Goal: Obtain resource: Obtain resource

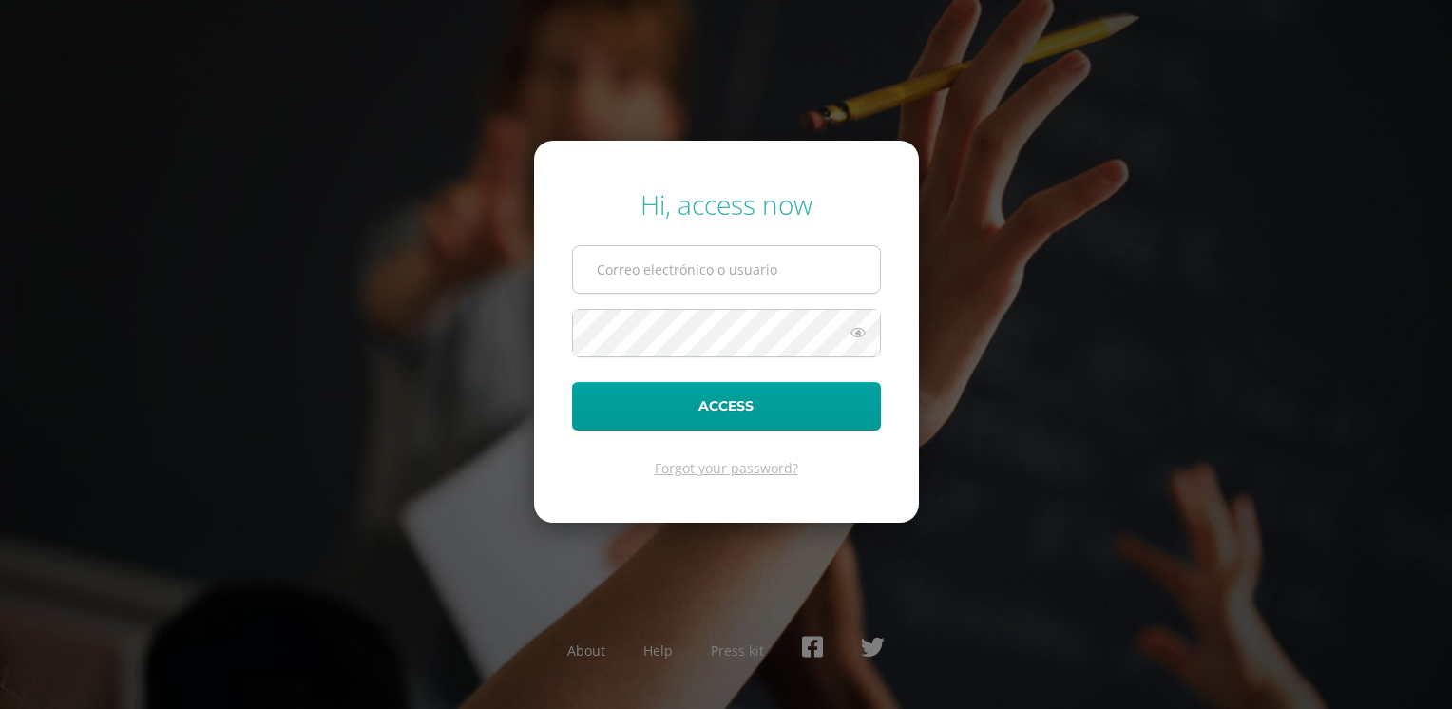
click at [702, 270] on input "text" at bounding box center [726, 269] width 307 height 47
type input "davidsiguenza@hotmail.com"
click at [572, 382] on button "Access" at bounding box center [726, 406] width 309 height 48
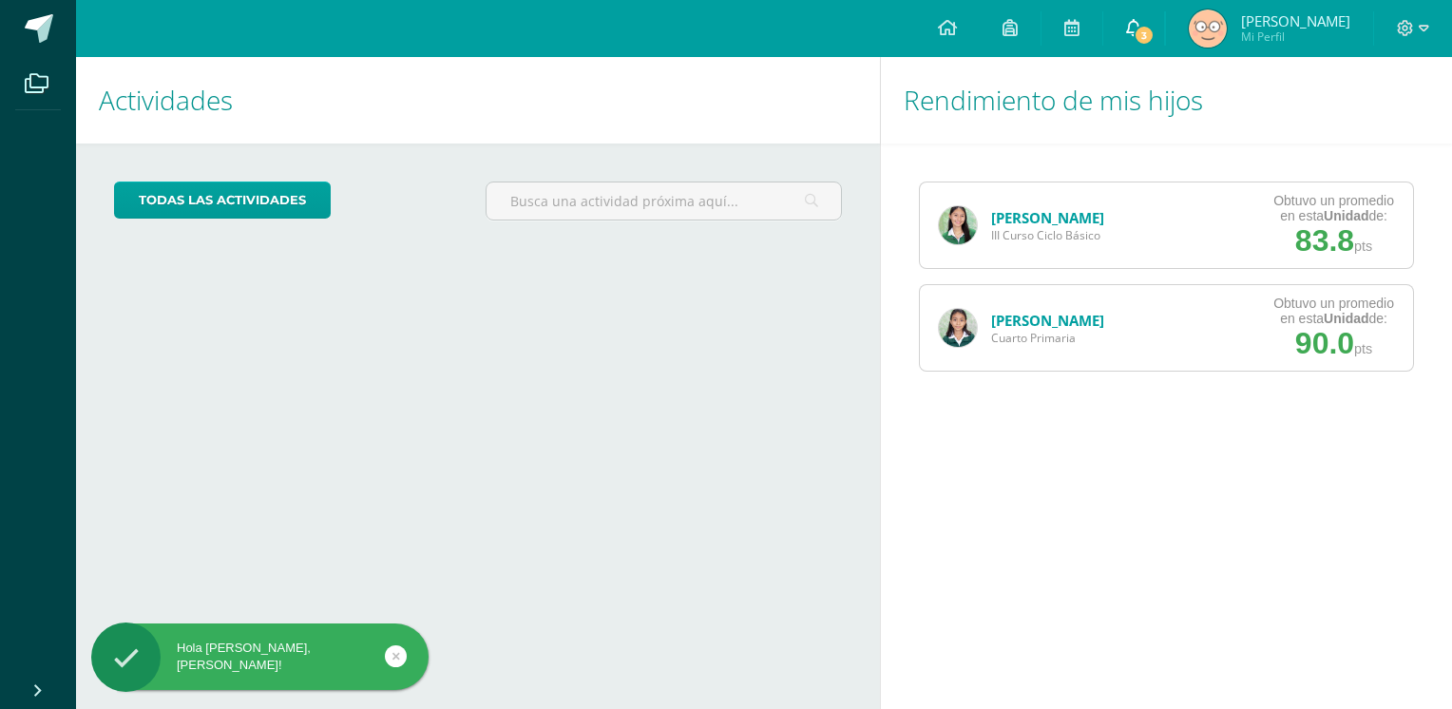
click at [1143, 35] on span "3" at bounding box center [1143, 35] width 21 height 21
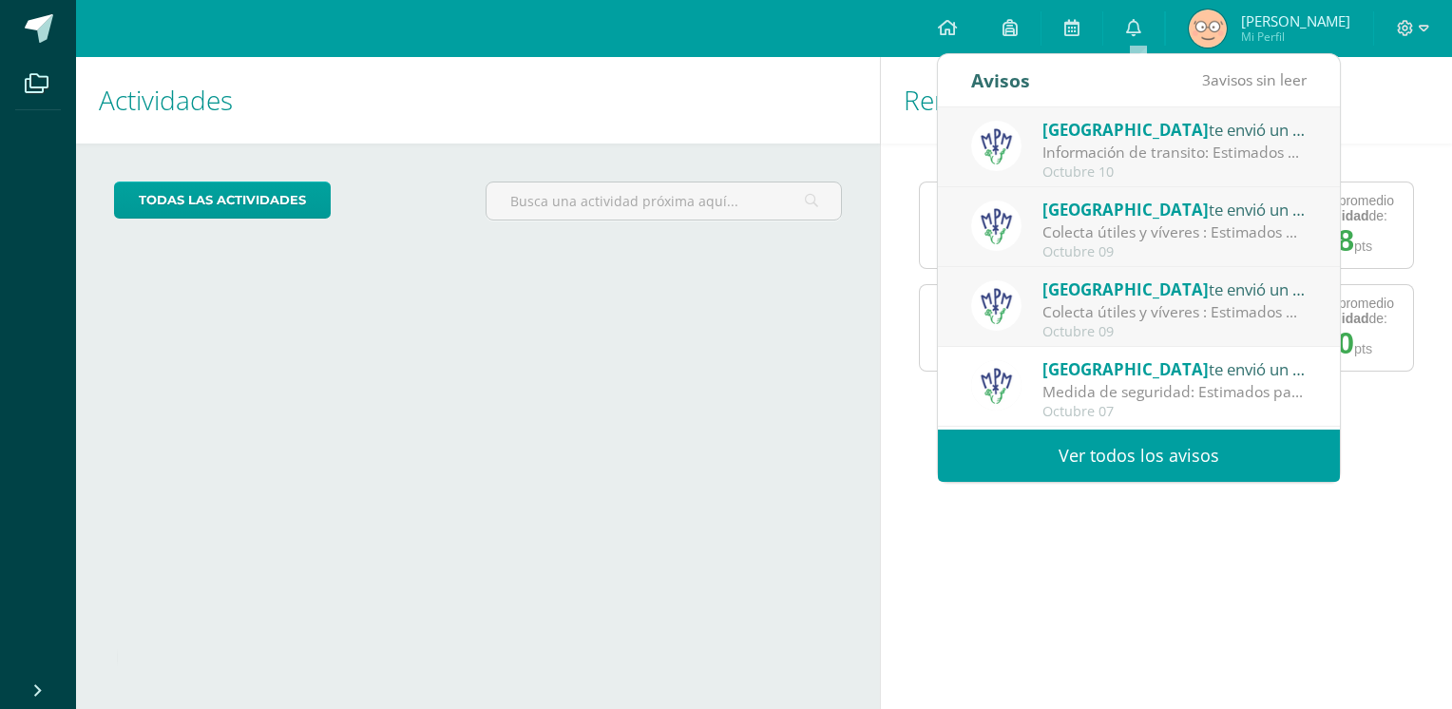
click at [1136, 456] on link "Ver todos los avisos" at bounding box center [1139, 455] width 402 height 52
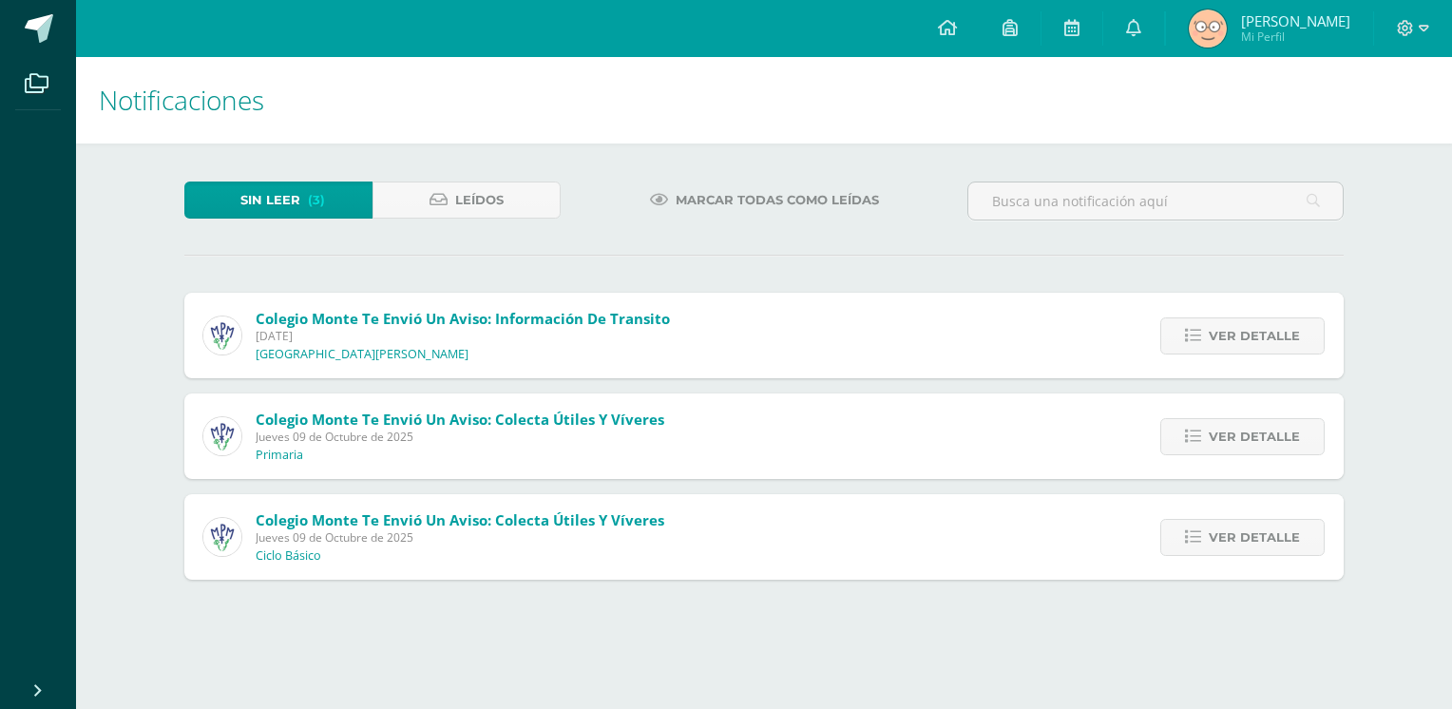
click at [767, 196] on span "Marcar todas como leídas" at bounding box center [776, 199] width 203 height 35
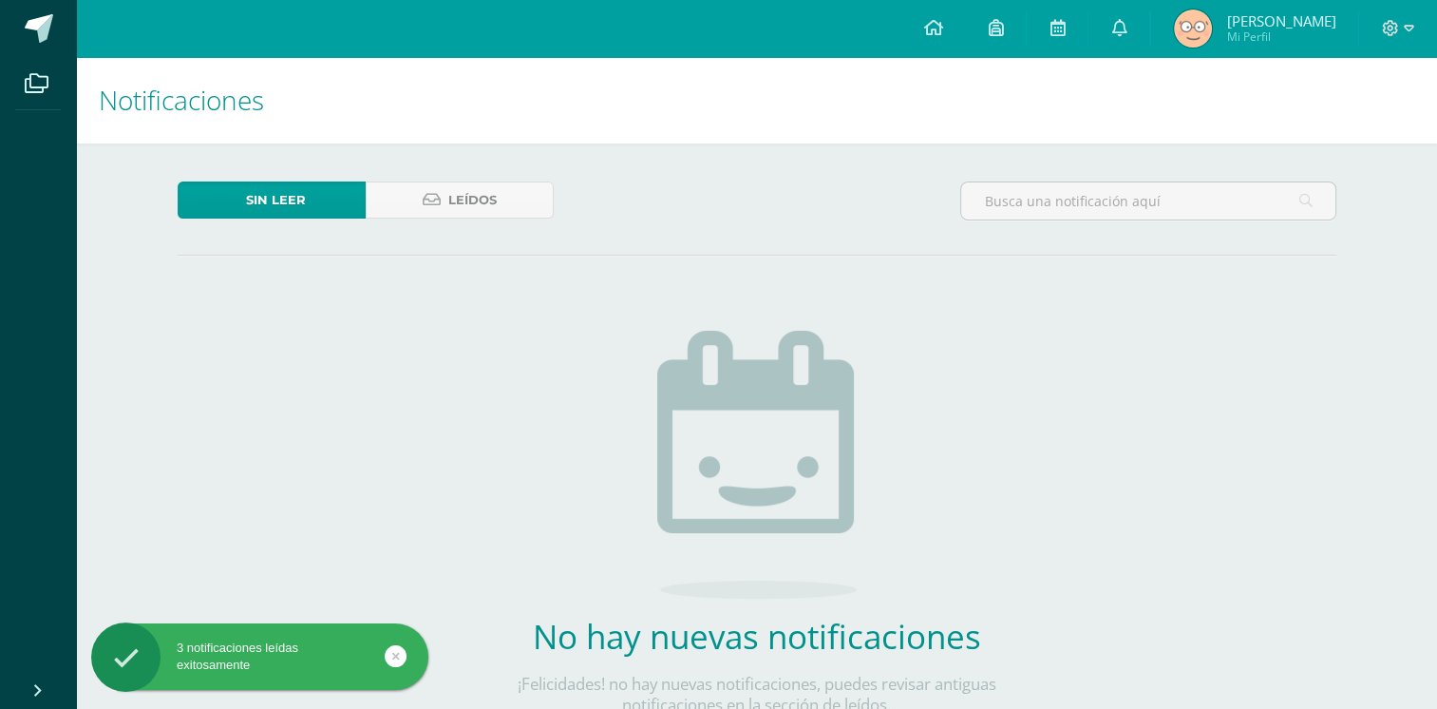
click at [751, 281] on div "Sin leer Leídos No hay nuevas notificaciones ¡Felicidades! no hay nuevas notifi…" at bounding box center [757, 478] width 1235 height 671
click at [935, 28] on icon at bounding box center [932, 27] width 19 height 17
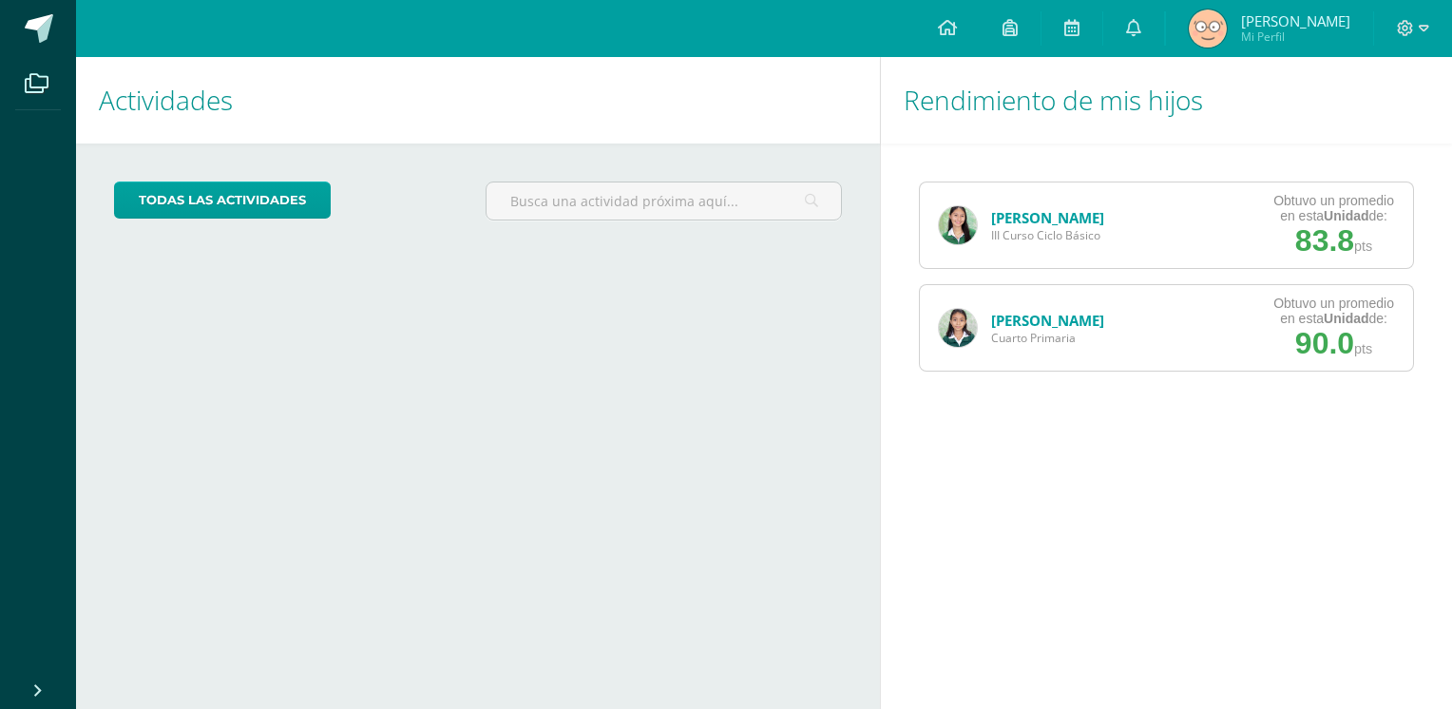
click at [1027, 216] on link "[PERSON_NAME]" at bounding box center [1047, 217] width 113 height 19
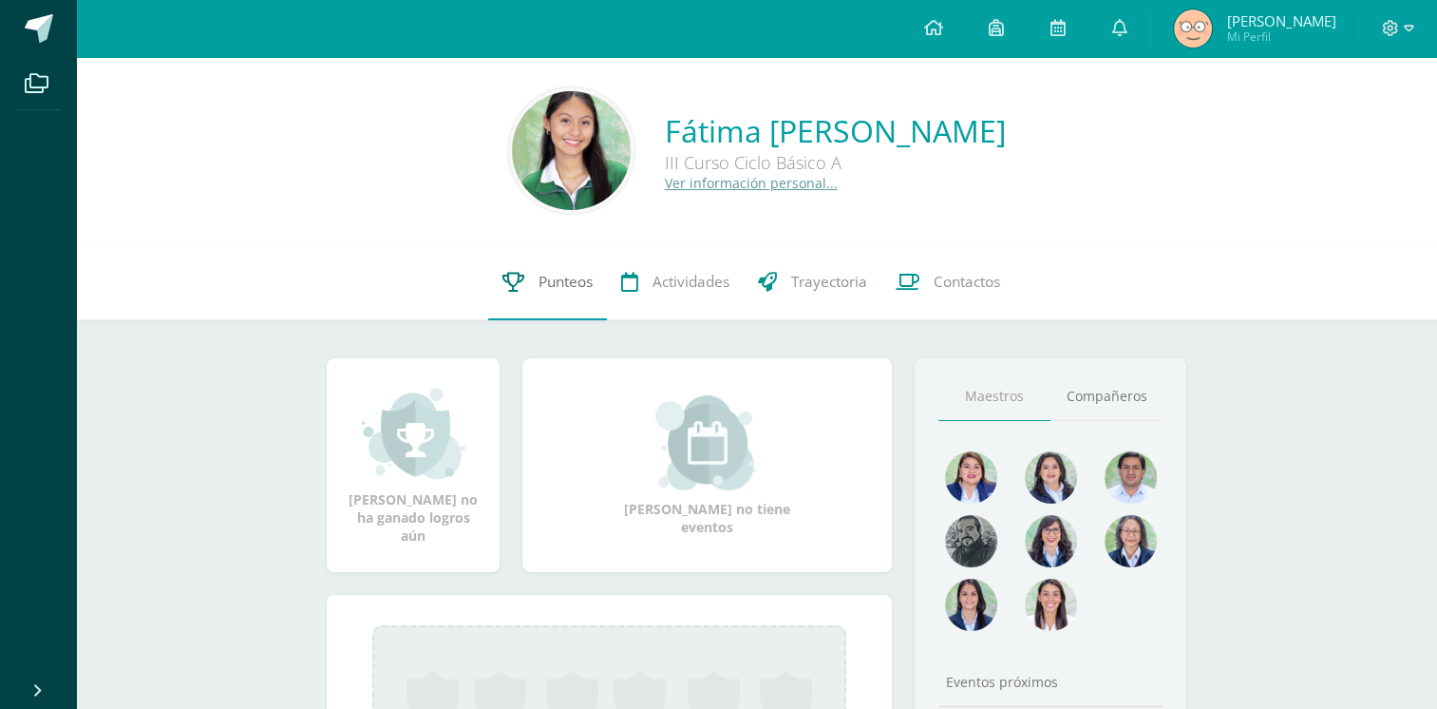
click at [570, 286] on span "Punteos" at bounding box center [566, 282] width 54 height 20
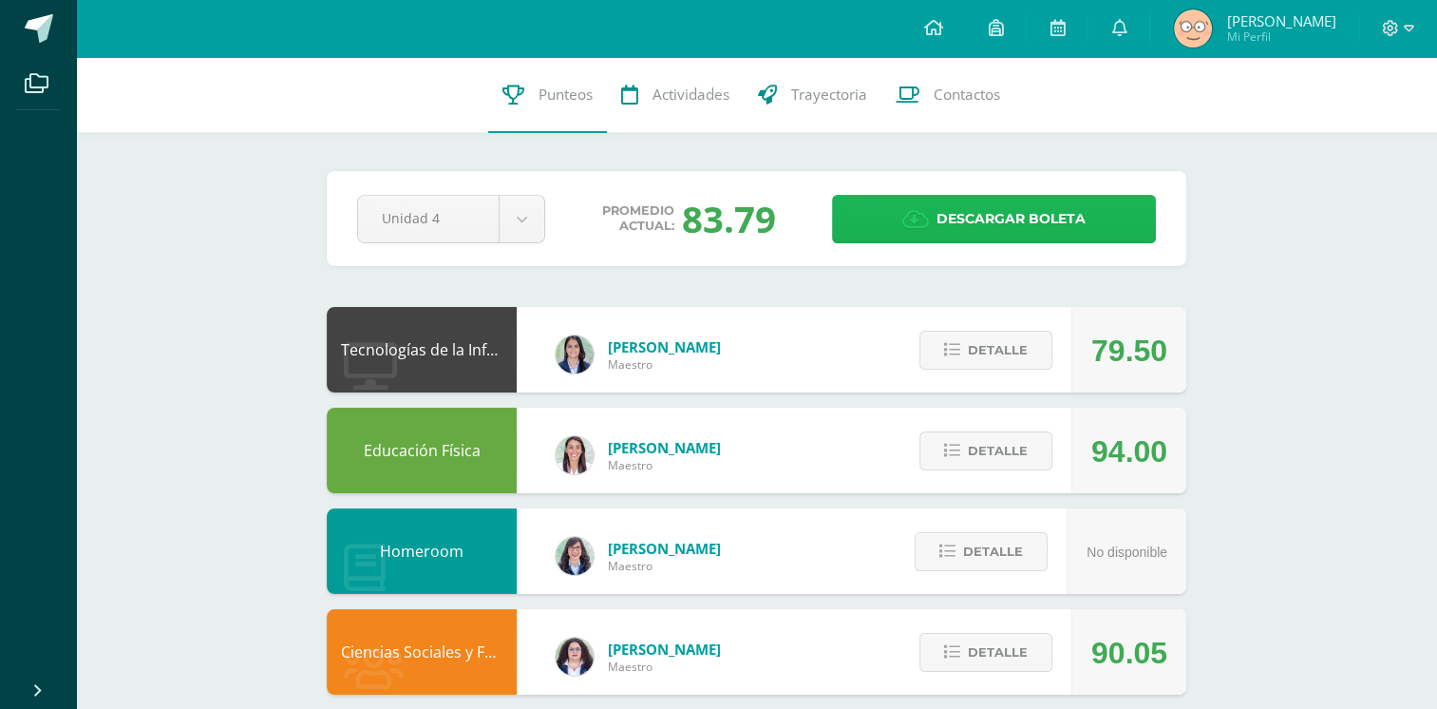
click at [976, 220] on span "Descargar boleta" at bounding box center [1011, 219] width 149 height 47
click at [935, 28] on icon at bounding box center [932, 27] width 19 height 17
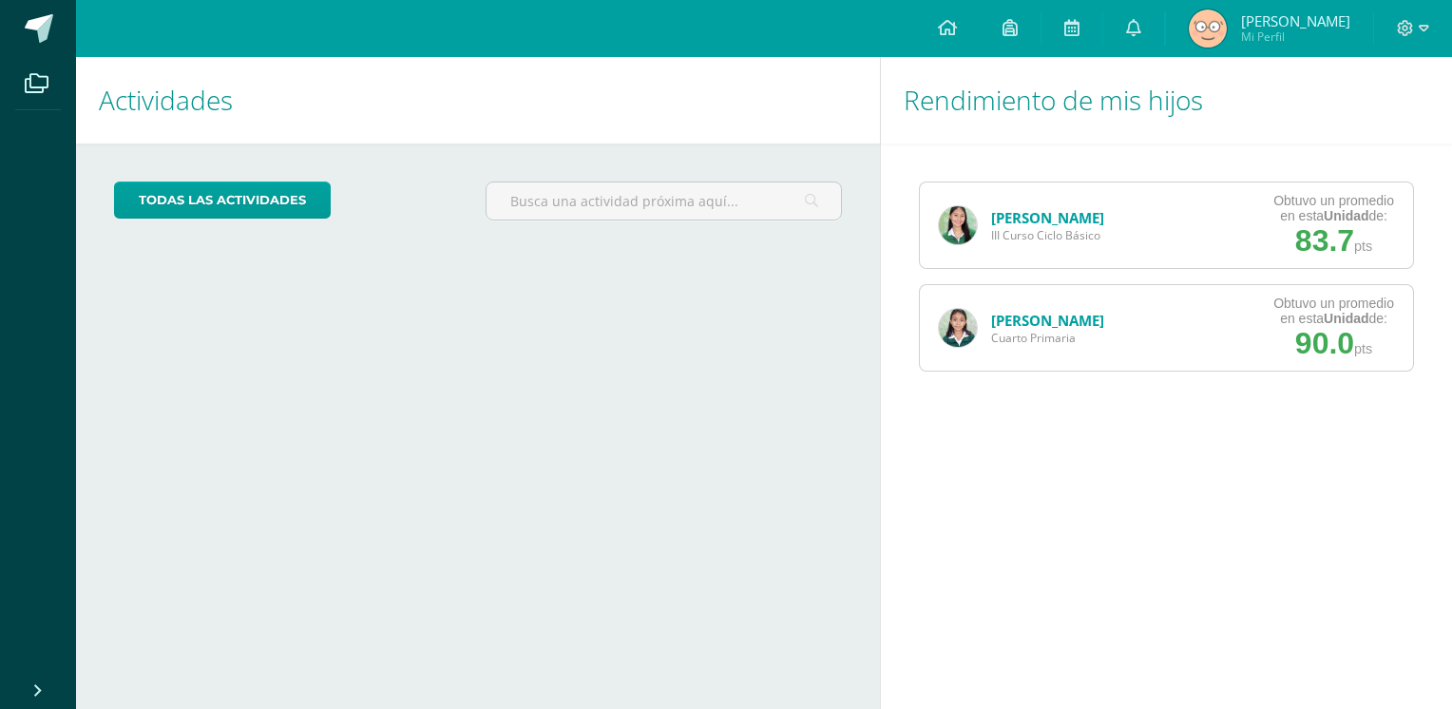
click at [1039, 321] on link "[PERSON_NAME]" at bounding box center [1047, 320] width 113 height 19
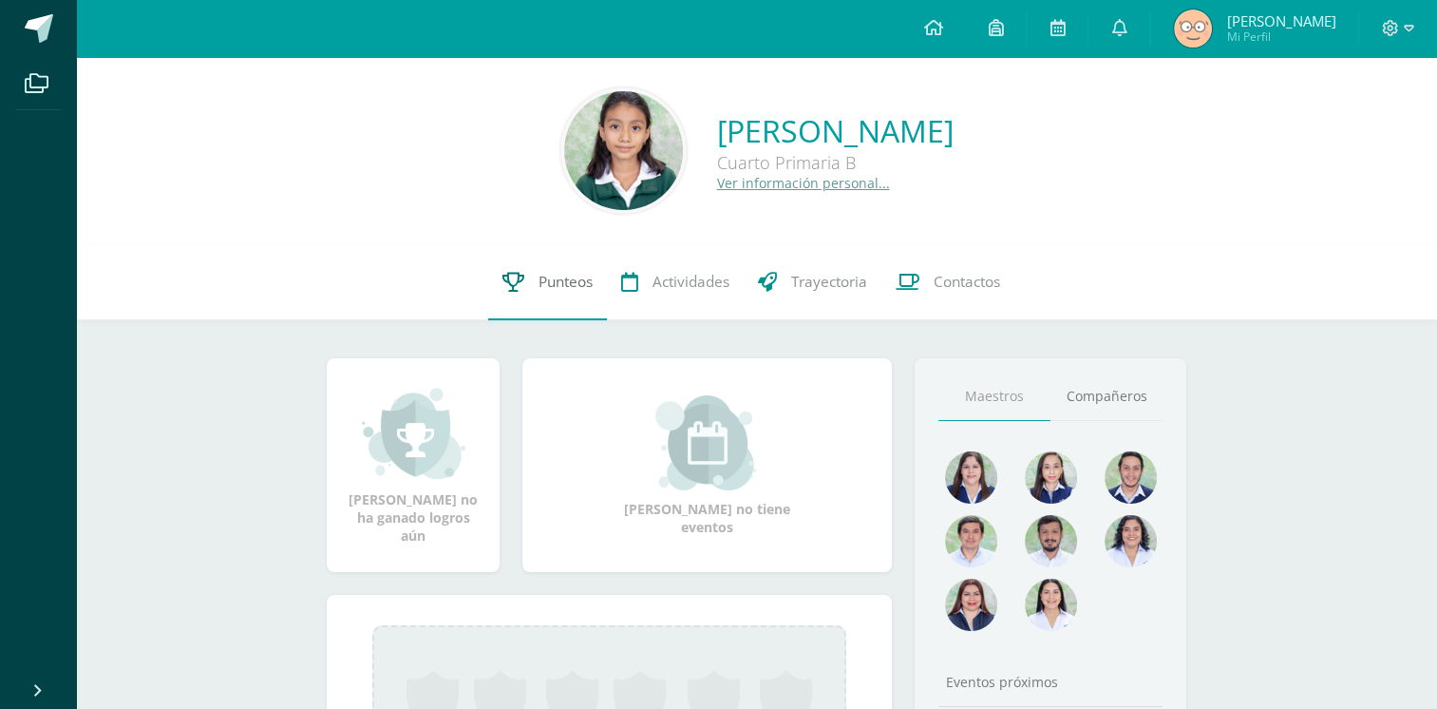
click at [557, 281] on span "Punteos" at bounding box center [566, 282] width 54 height 20
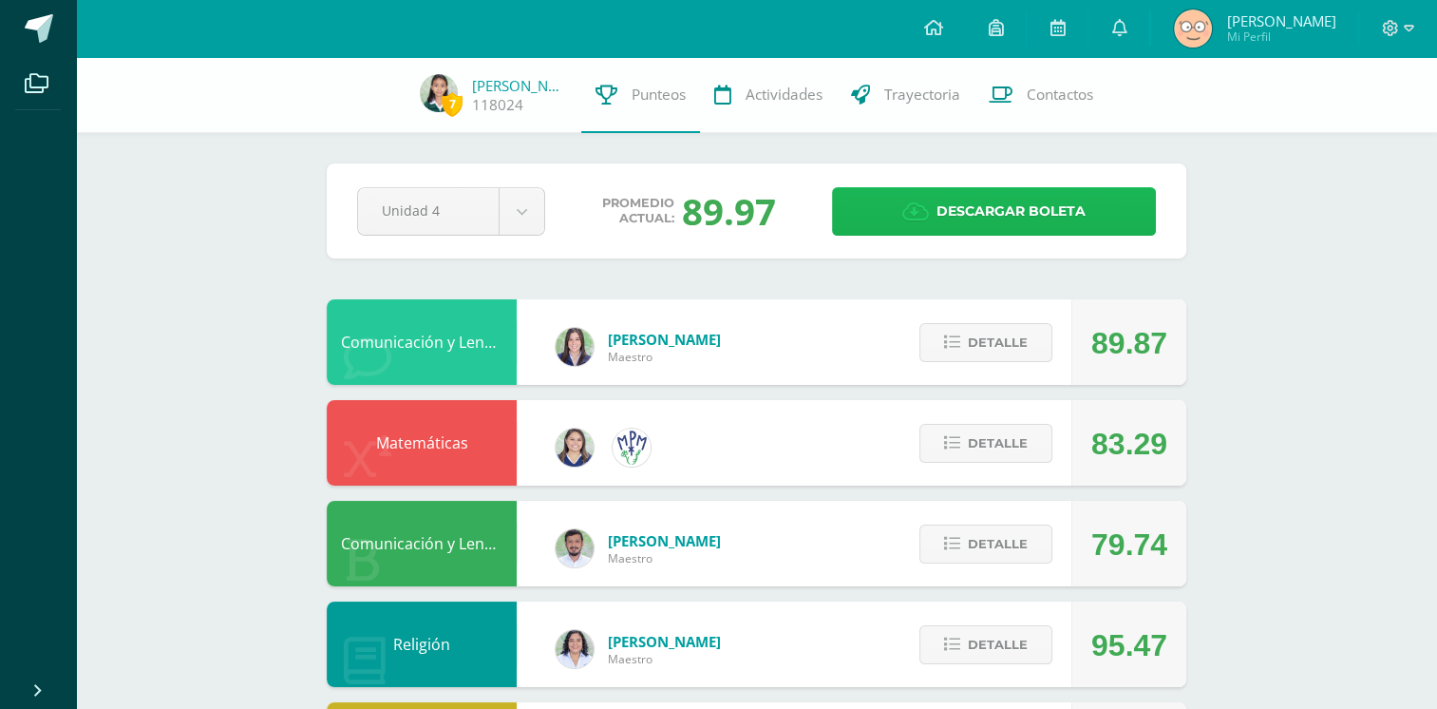
click at [981, 216] on span "Descargar boleta" at bounding box center [1011, 211] width 149 height 47
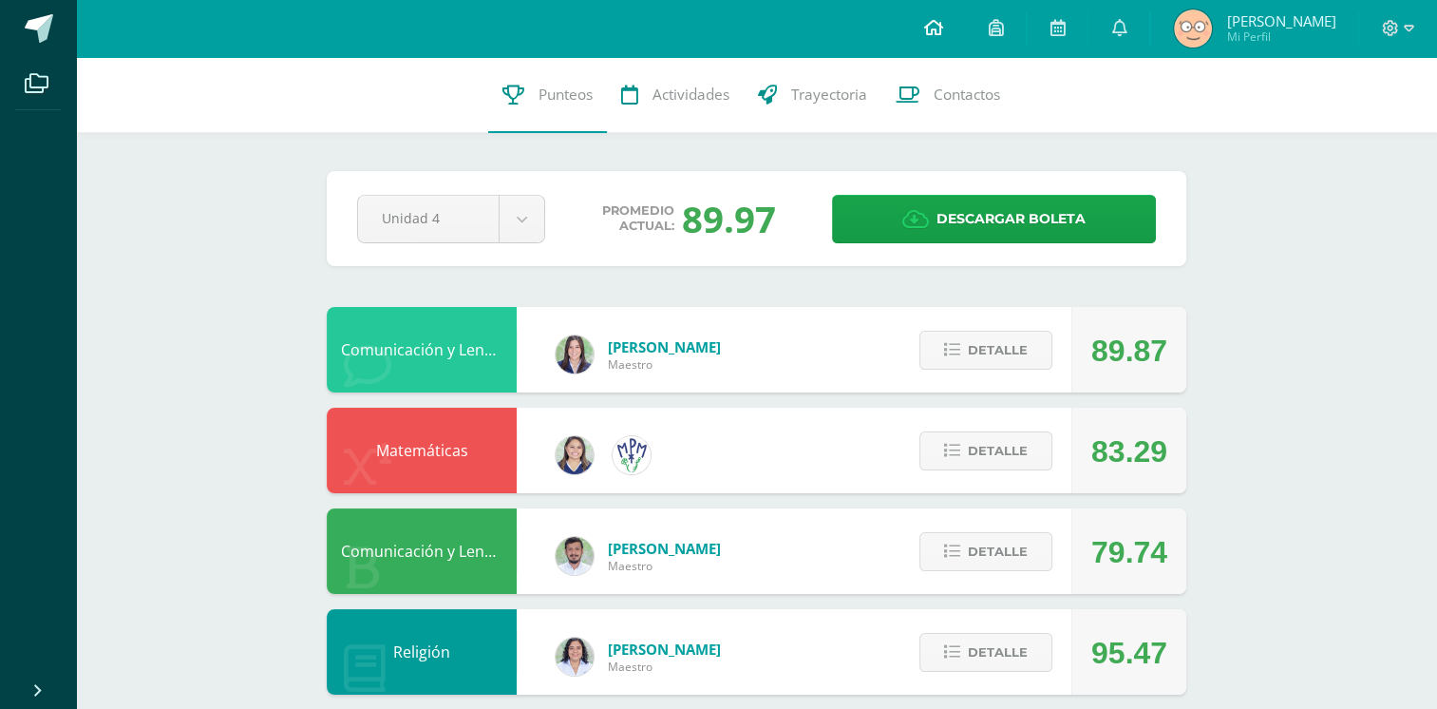
click at [934, 28] on icon at bounding box center [932, 27] width 19 height 17
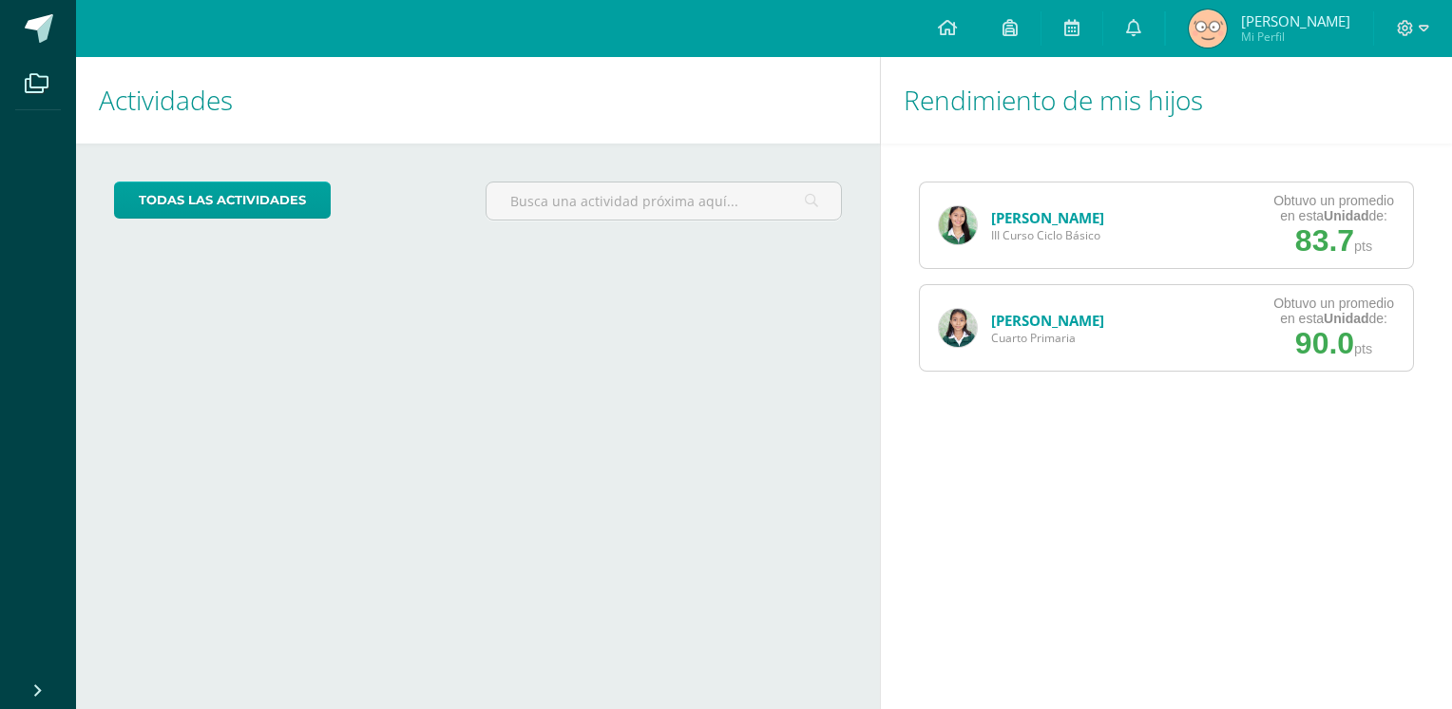
click at [1012, 218] on link "[PERSON_NAME]" at bounding box center [1047, 217] width 113 height 19
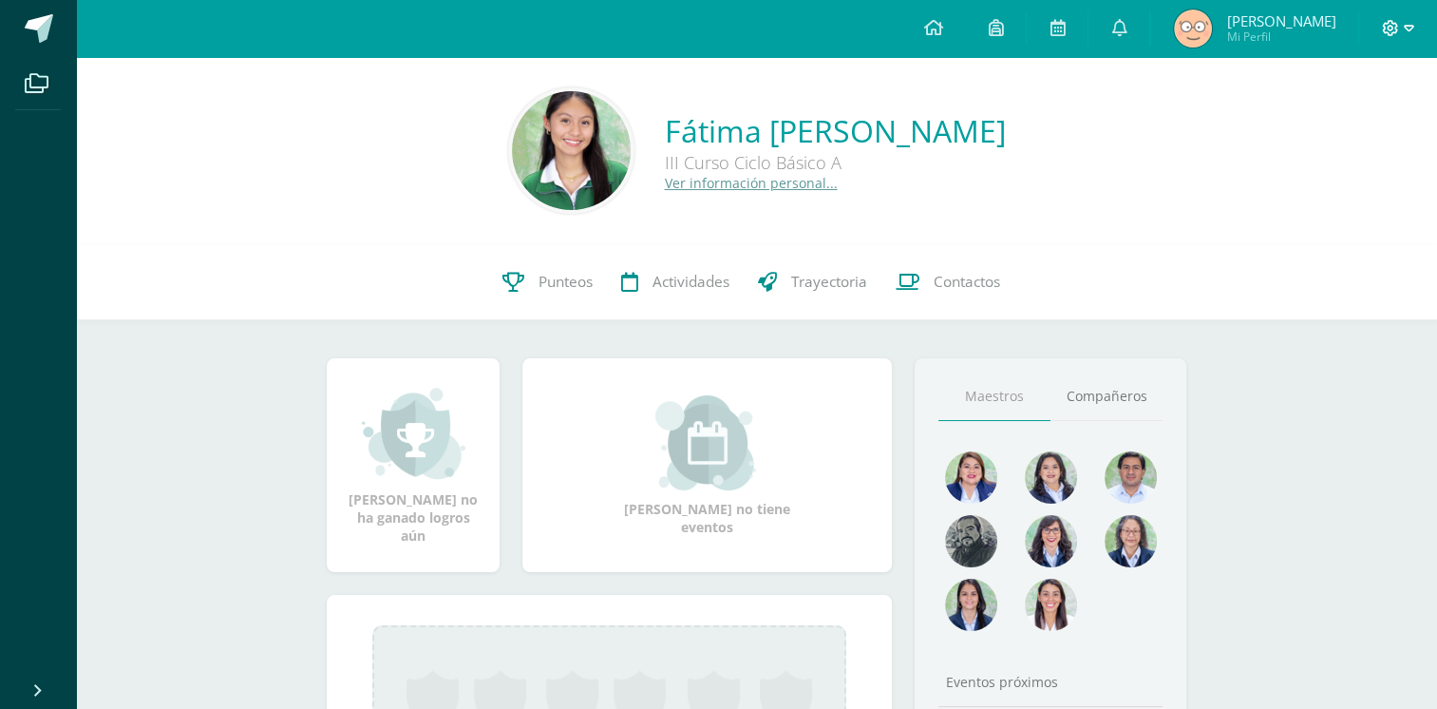
click at [1405, 28] on icon at bounding box center [1409, 28] width 10 height 17
click at [1330, 130] on span "Cerrar sesión" at bounding box center [1348, 130] width 85 height 18
